Goal: Information Seeking & Learning: Learn about a topic

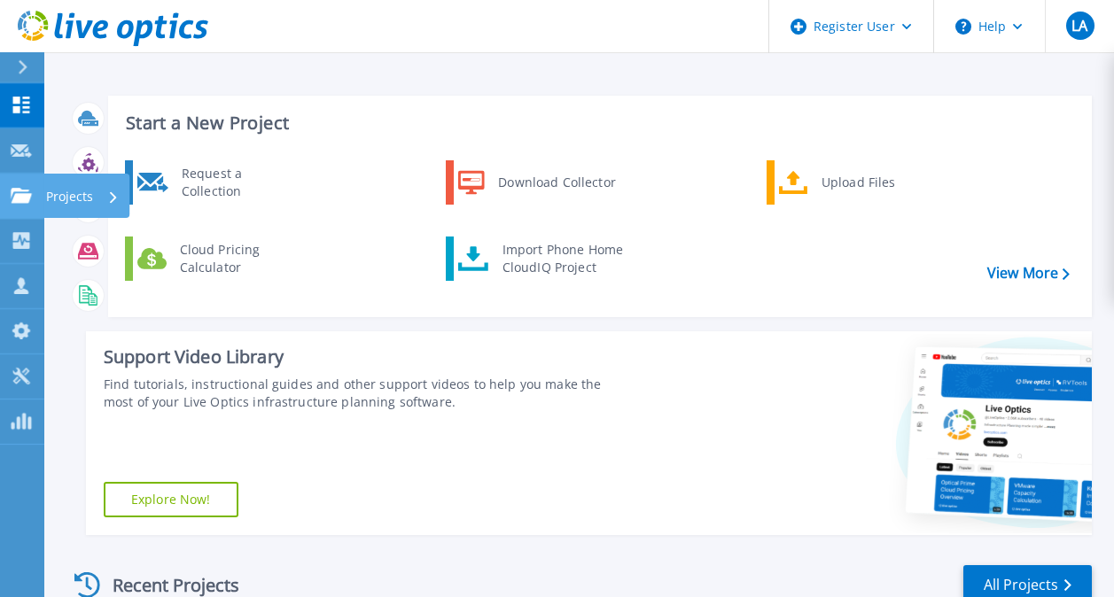
click at [43, 194] on div "Projects" at bounding box center [86, 196] width 86 height 44
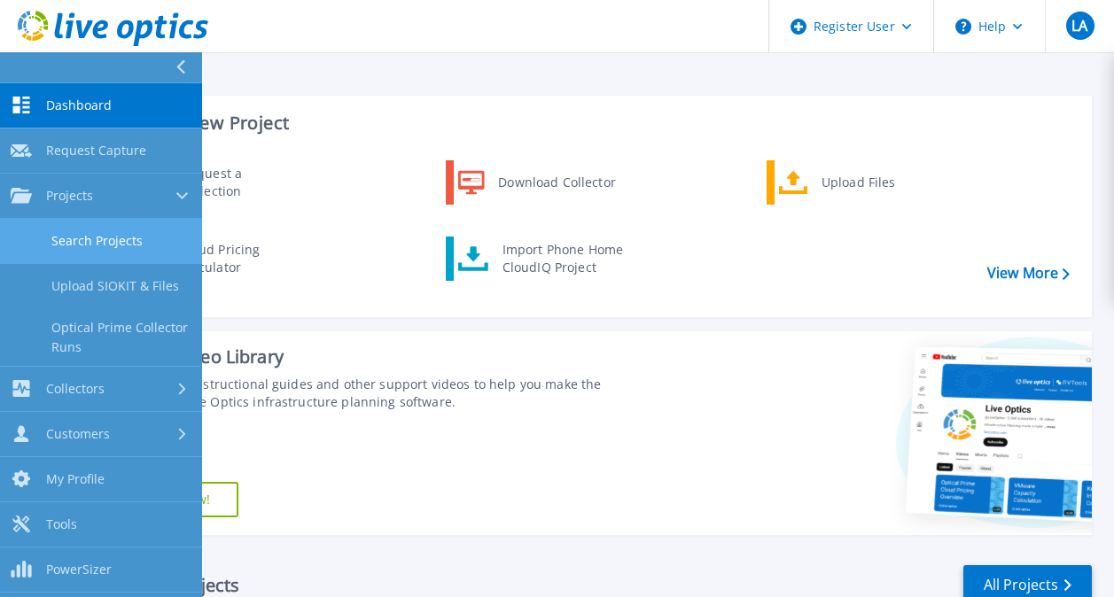
click at [87, 244] on link "Search Projects" at bounding box center [101, 241] width 202 height 45
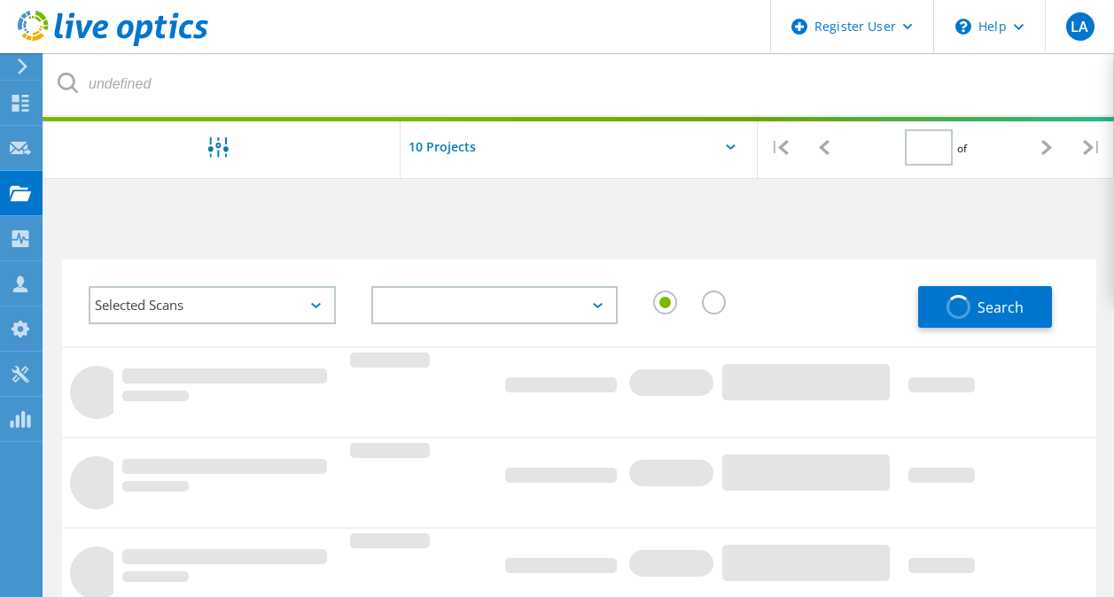
type input "1"
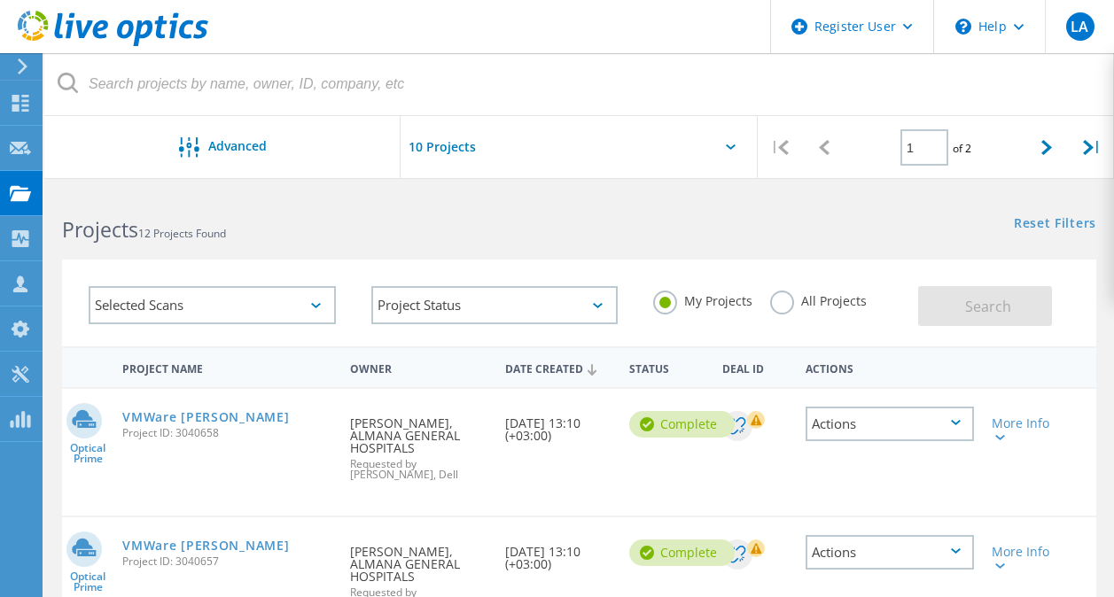
scroll to position [285, 0]
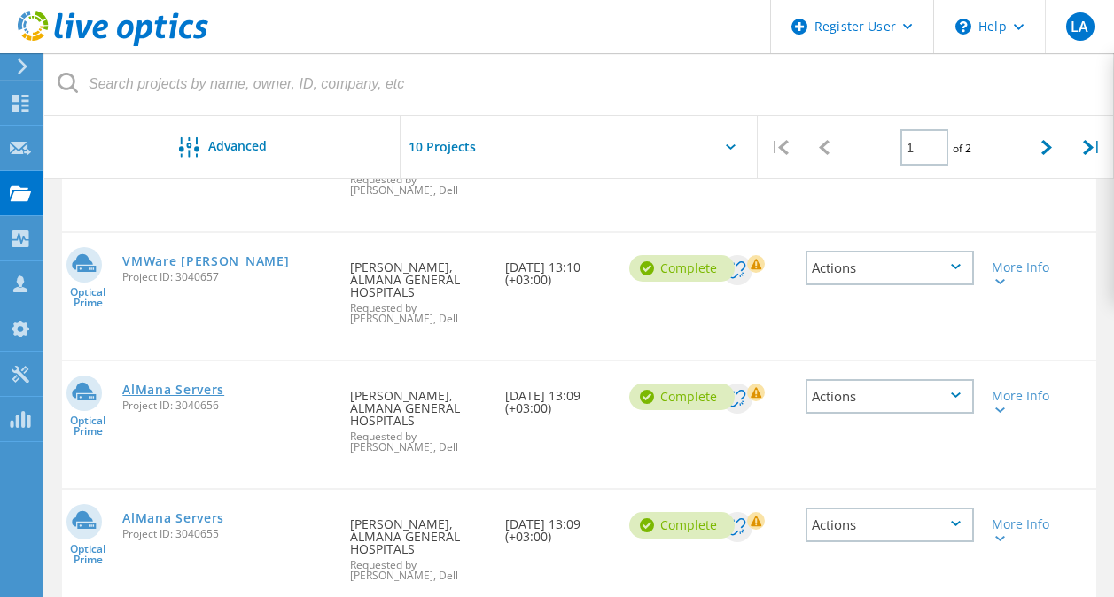
click at [175, 384] on link "AlMana Servers" at bounding box center [173, 390] width 102 height 12
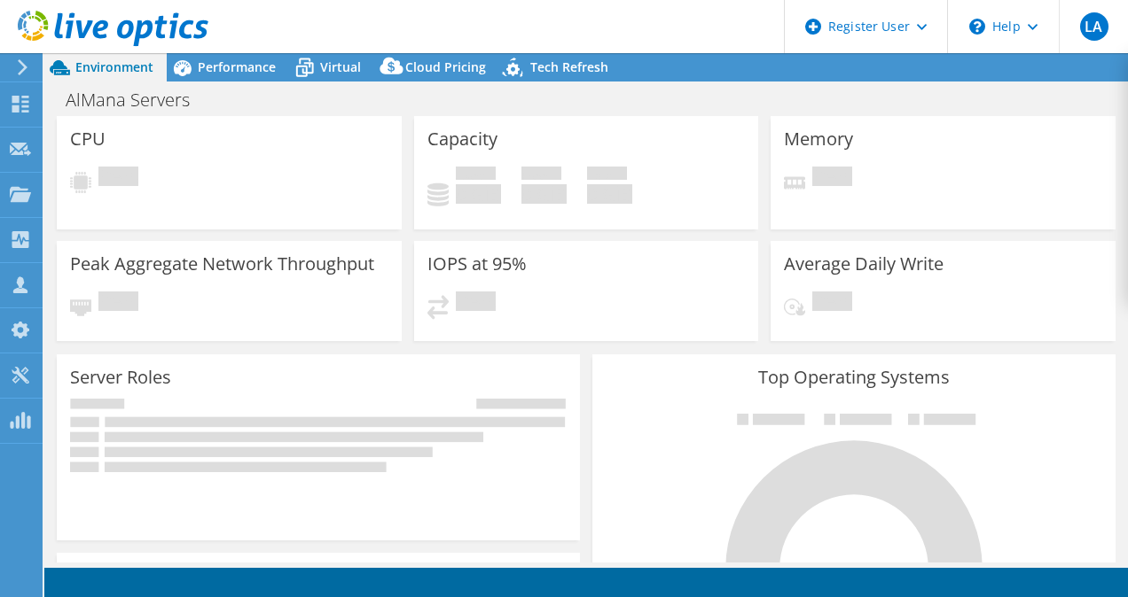
select select "USD"
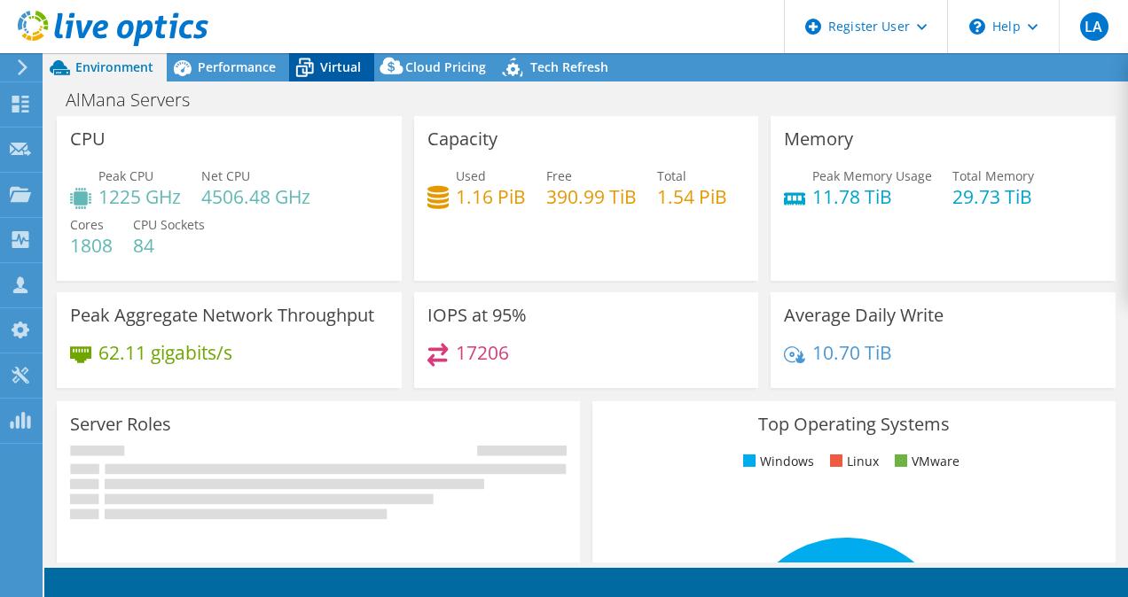
click at [312, 60] on icon at bounding box center [304, 67] width 31 height 31
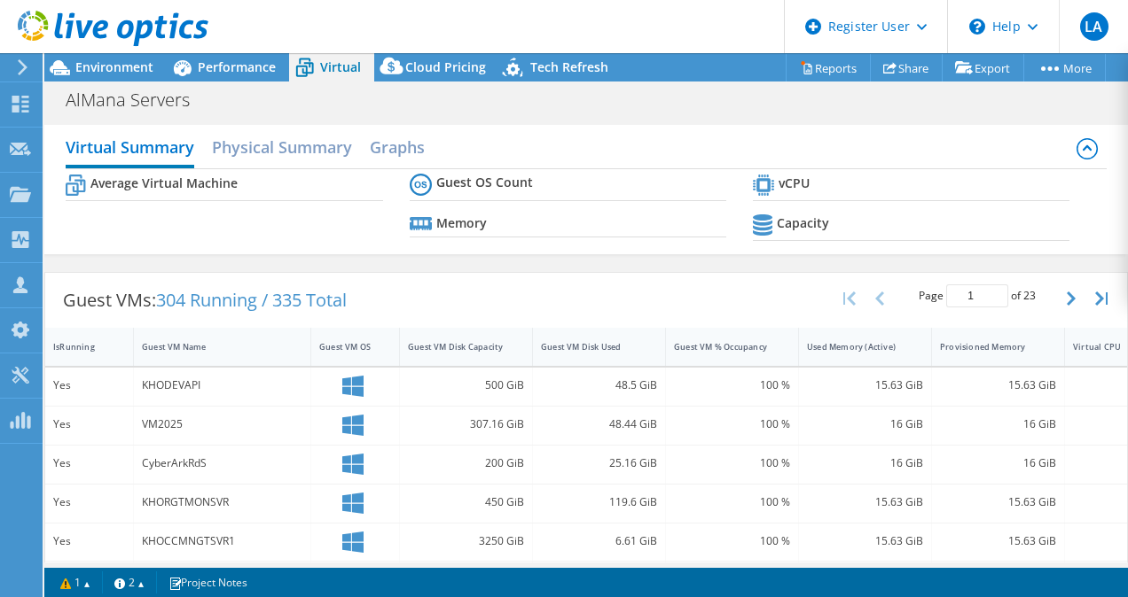
click at [113, 58] on div at bounding box center [104, 29] width 208 height 59
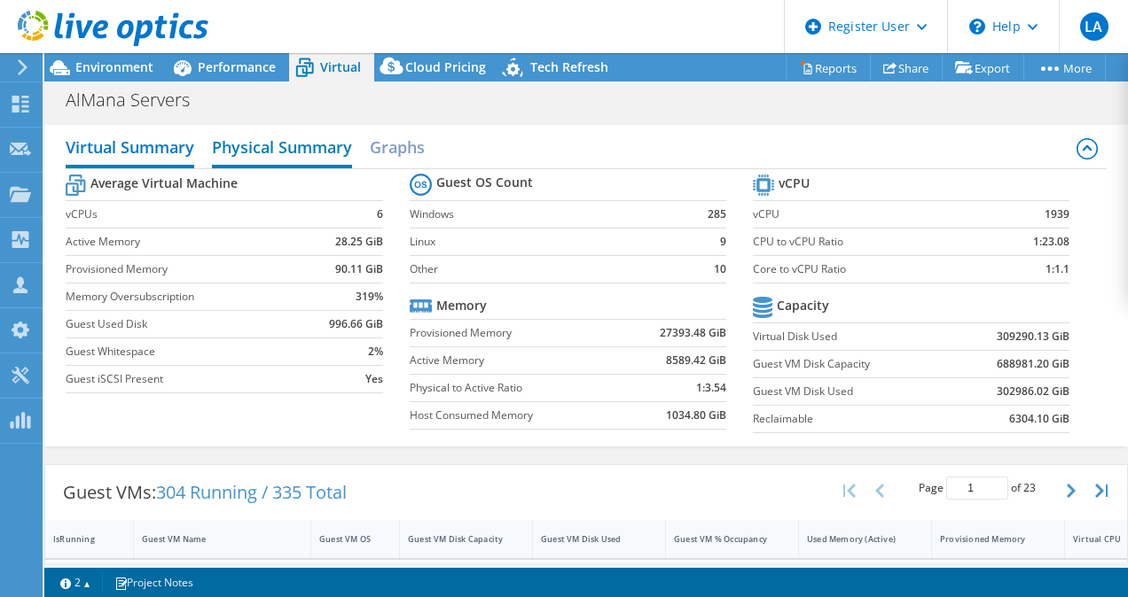
click at [304, 151] on h2 "Physical Summary" at bounding box center [282, 148] width 140 height 39
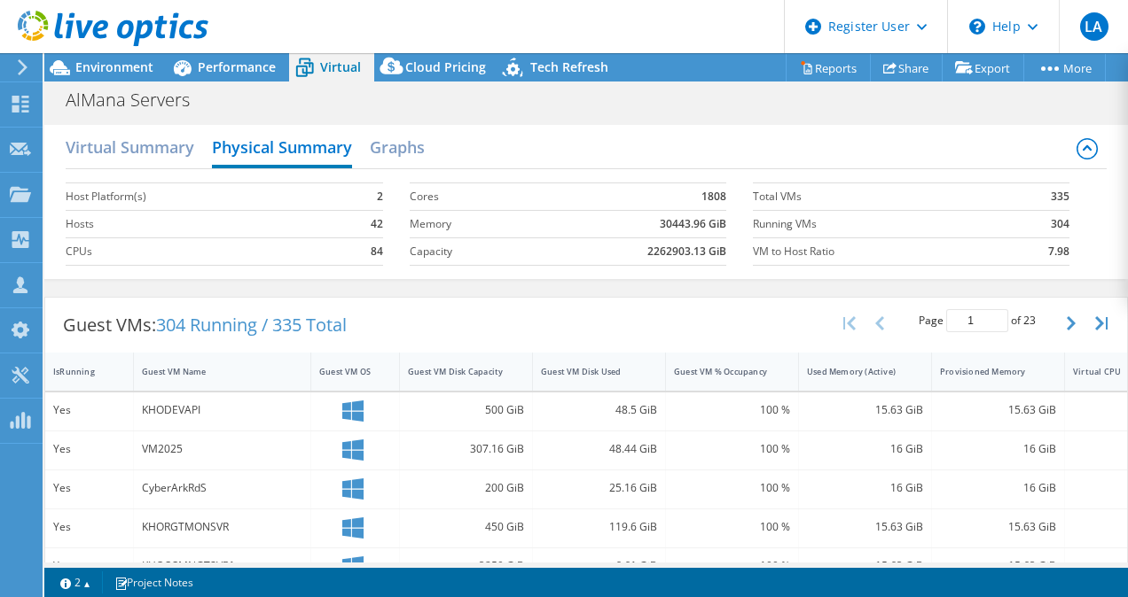
scroll to position [0, 129]
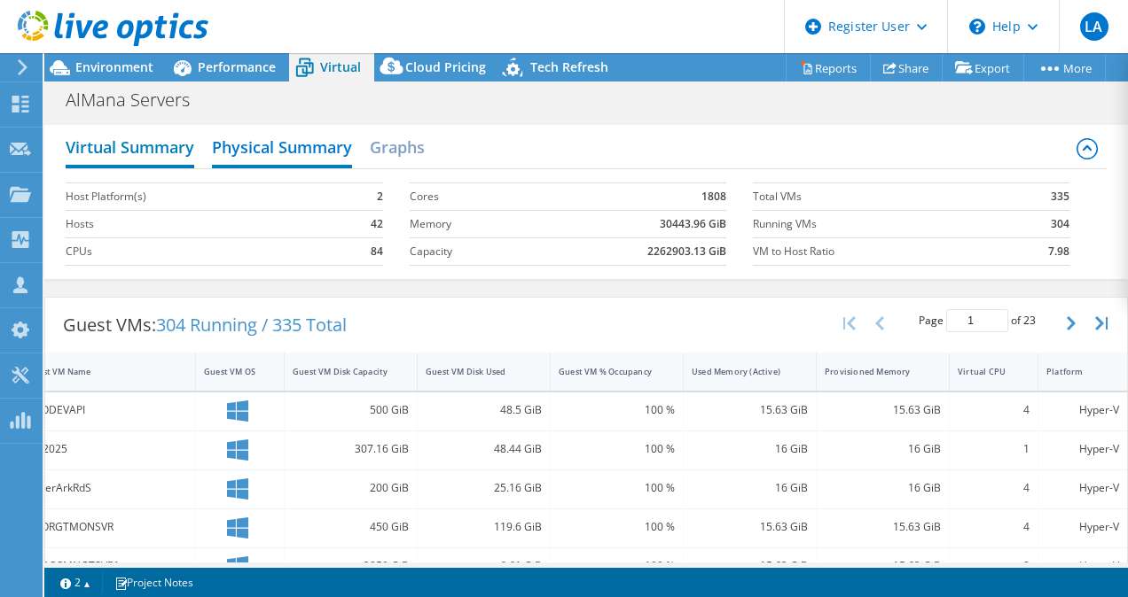
click at [154, 132] on h2 "Virtual Summary" at bounding box center [130, 148] width 129 height 39
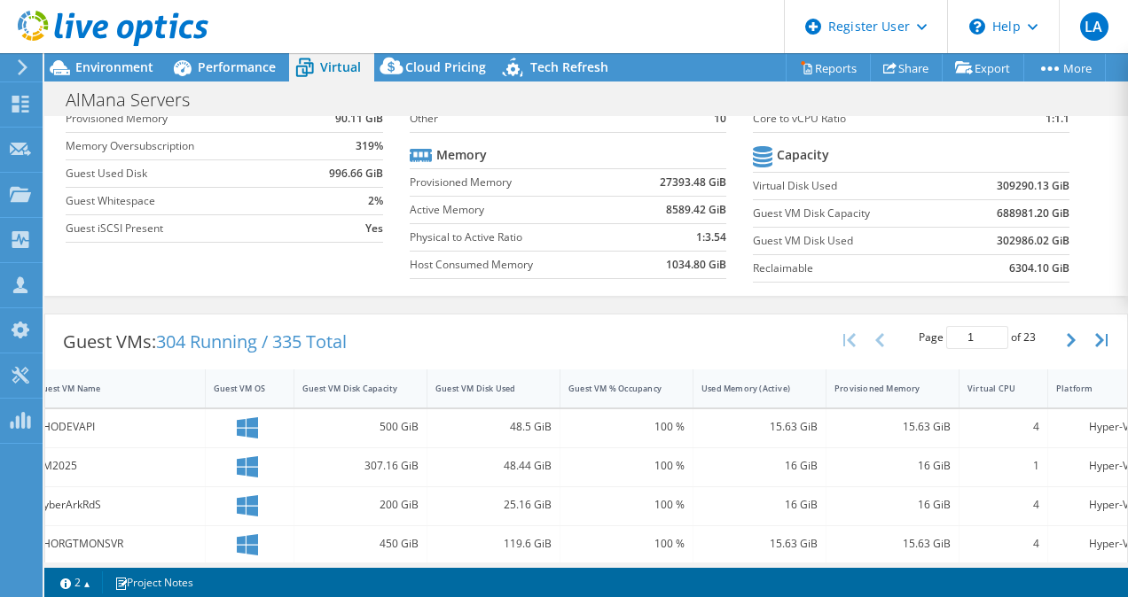
scroll to position [0, 0]
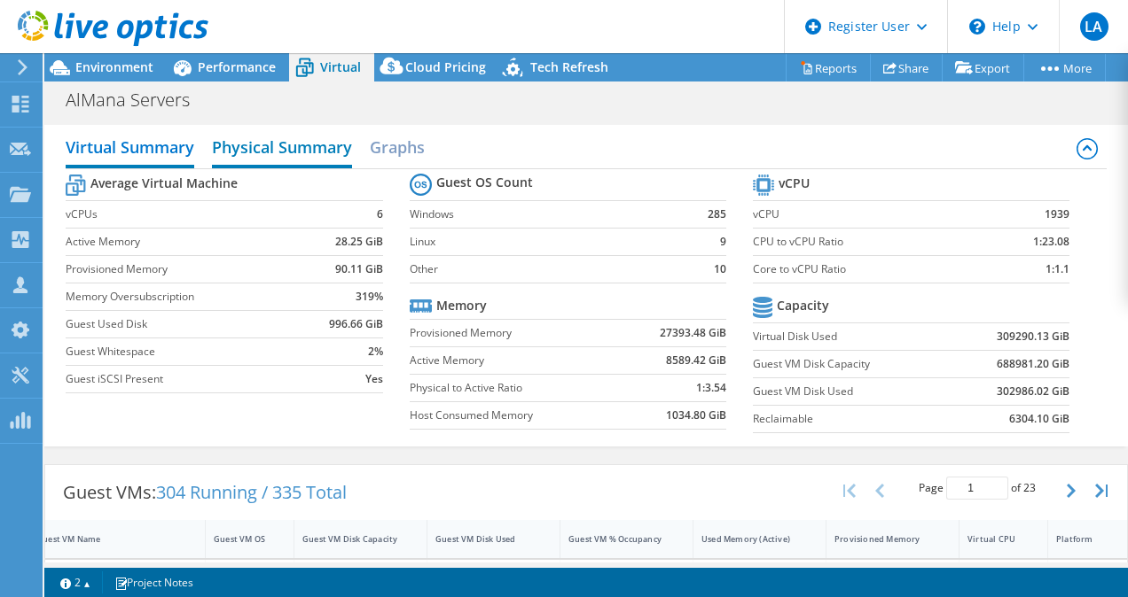
click at [300, 129] on h2 "Physical Summary" at bounding box center [282, 148] width 140 height 39
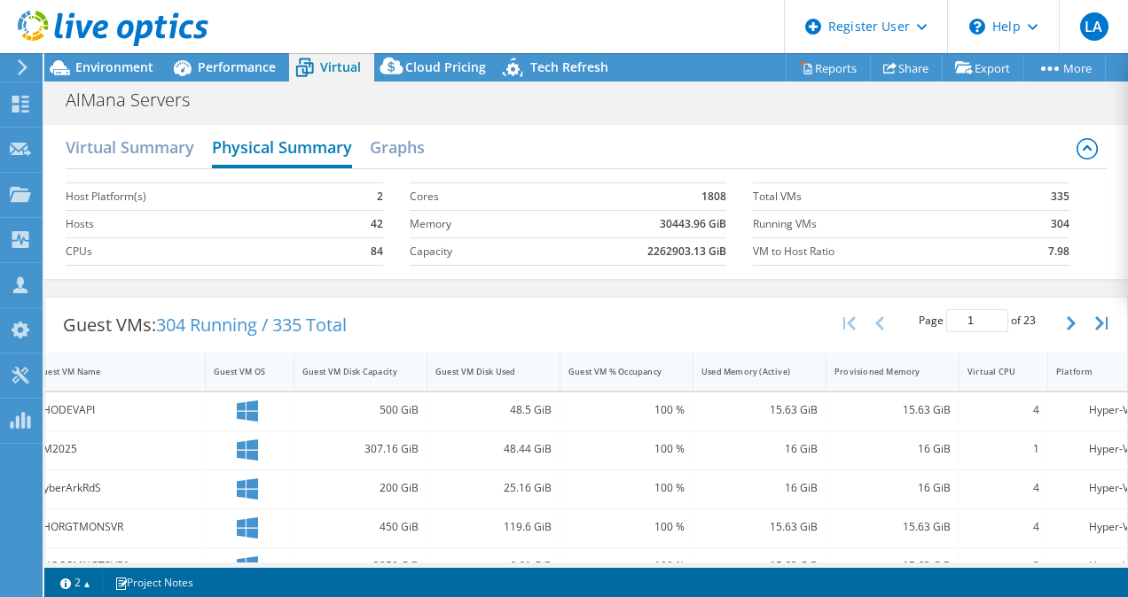
click at [215, 143] on h2 "Physical Summary" at bounding box center [282, 148] width 140 height 39
click at [153, 138] on h2 "Virtual Summary" at bounding box center [130, 148] width 129 height 39
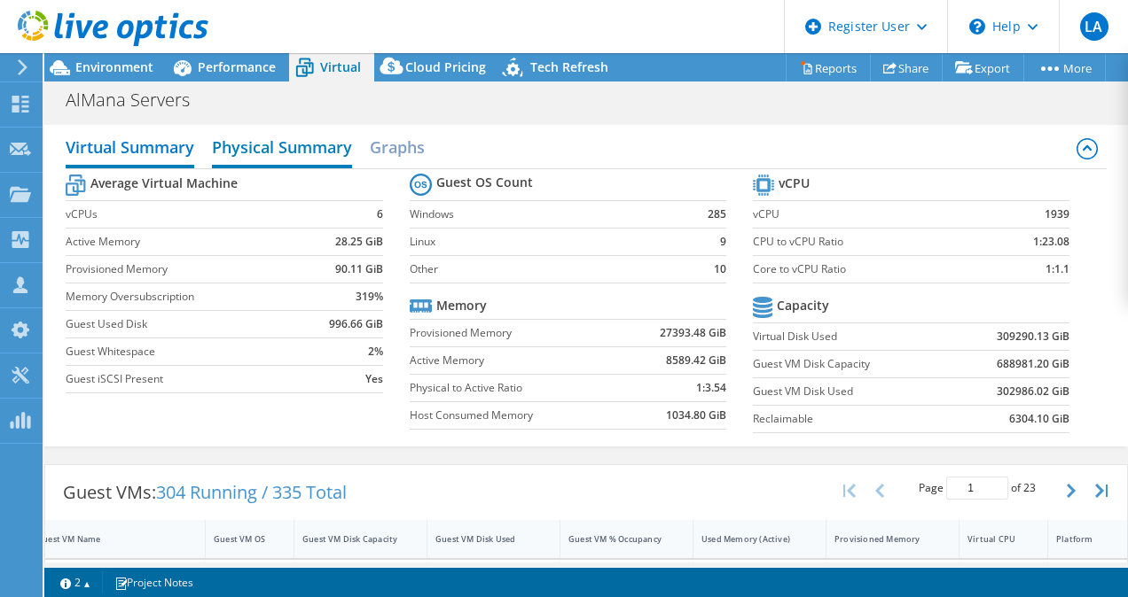
click at [270, 146] on h2 "Physical Summary" at bounding box center [282, 148] width 140 height 39
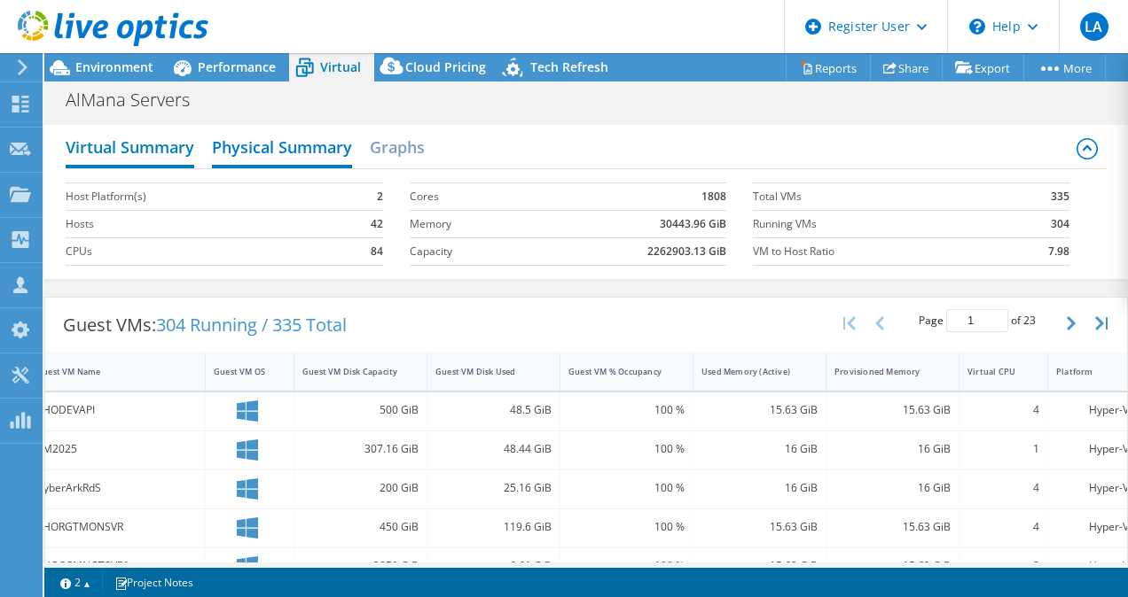
click at [97, 137] on h2 "Virtual Summary" at bounding box center [130, 148] width 129 height 39
